Goal: Task Accomplishment & Management: Use online tool/utility

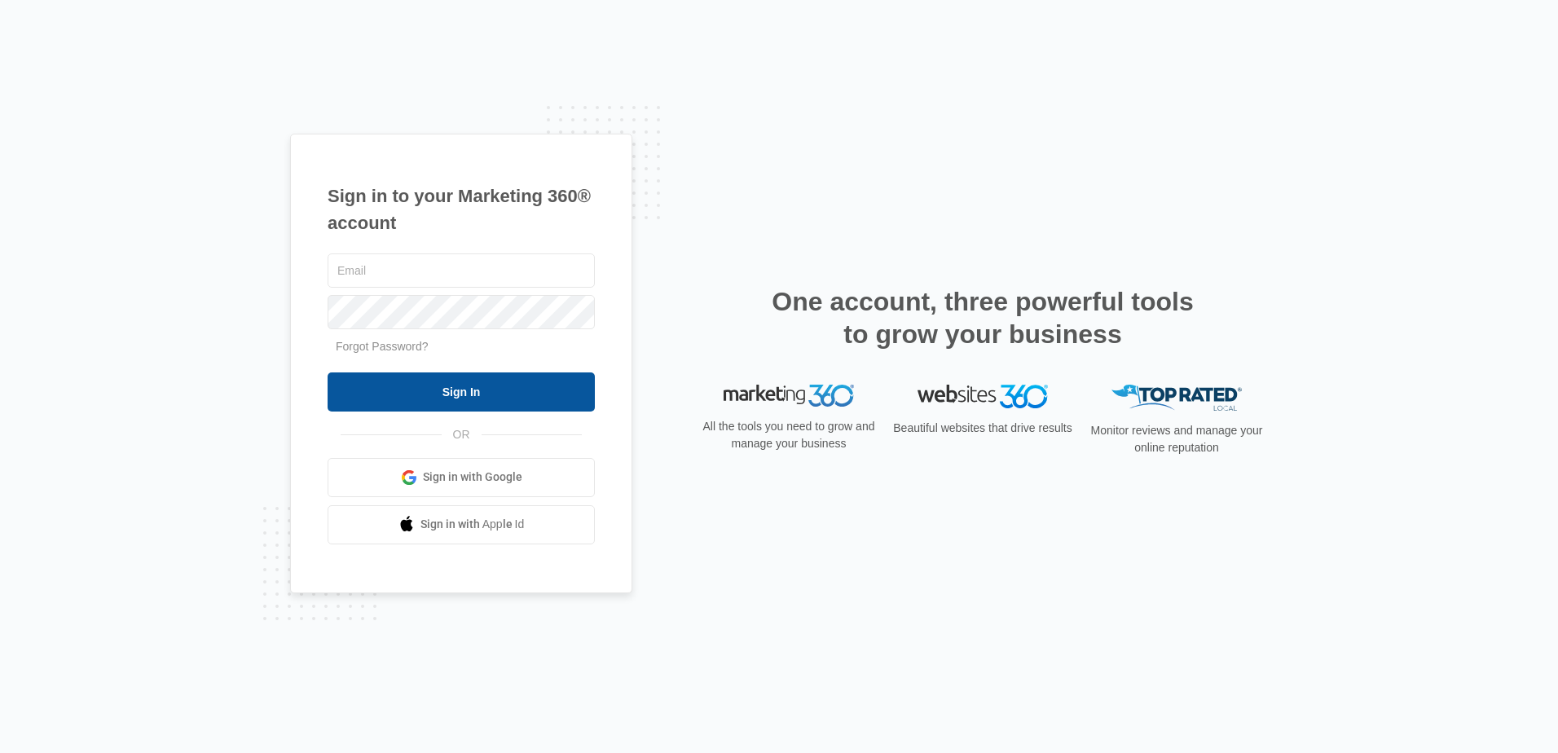
type input "[EMAIL_ADDRESS][DOMAIN_NAME]"
click at [399, 383] on input "Sign In" at bounding box center [461, 391] width 267 height 39
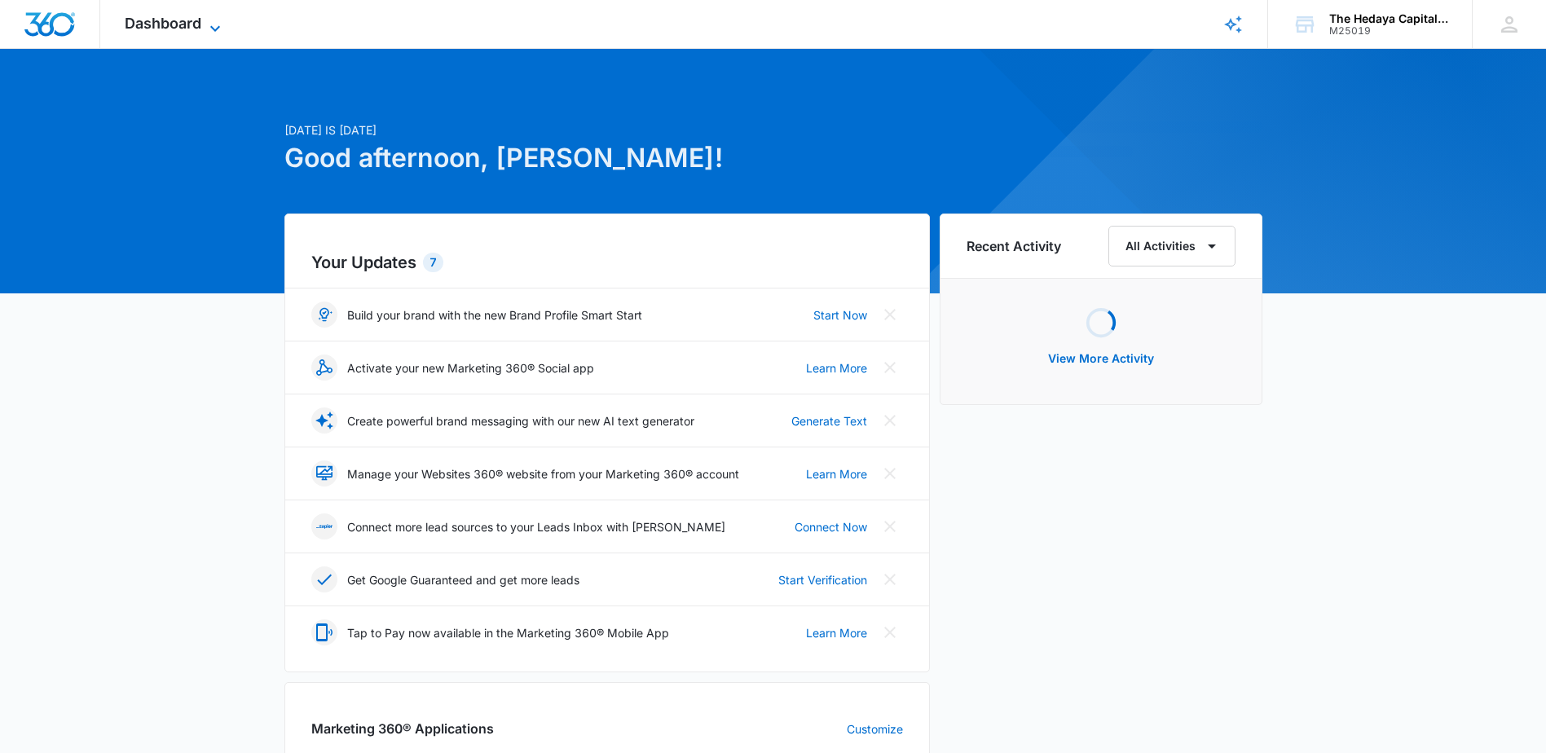
click at [201, 24] on span "Dashboard" at bounding box center [163, 23] width 77 height 17
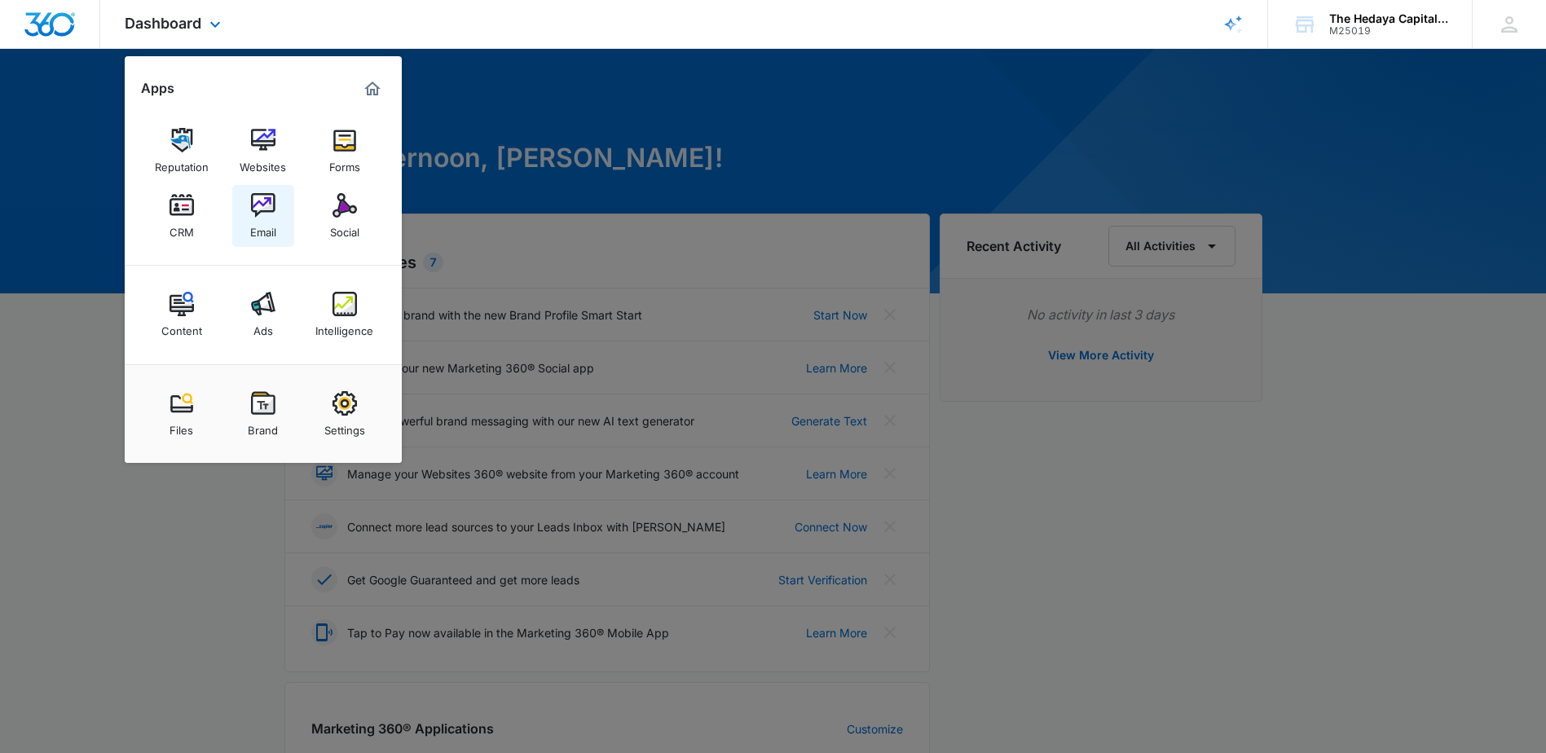
click at [262, 221] on div "Email" at bounding box center [263, 228] width 26 height 21
